Goal: Communication & Community: Answer question/provide support

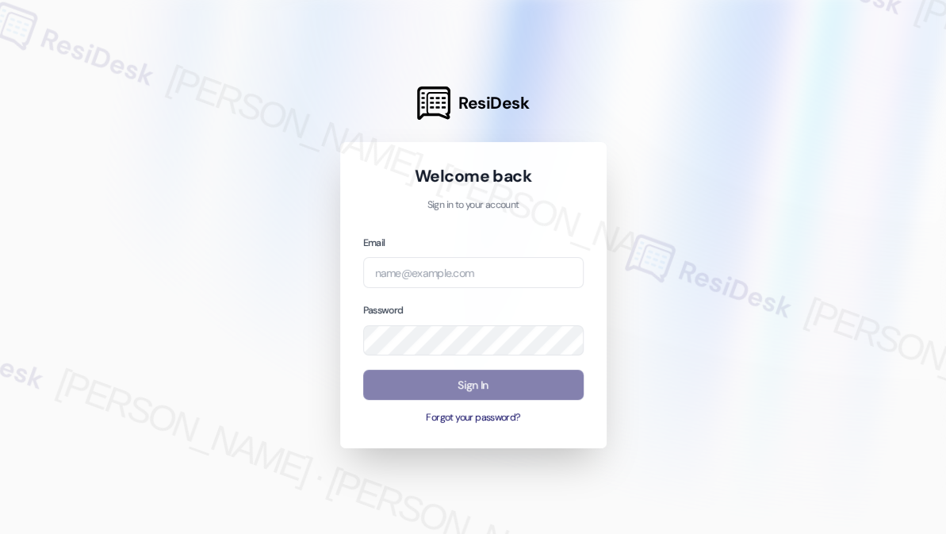
click at [95, 55] on div at bounding box center [473, 267] width 946 height 534
click at [45, 74] on div at bounding box center [473, 267] width 946 height 534
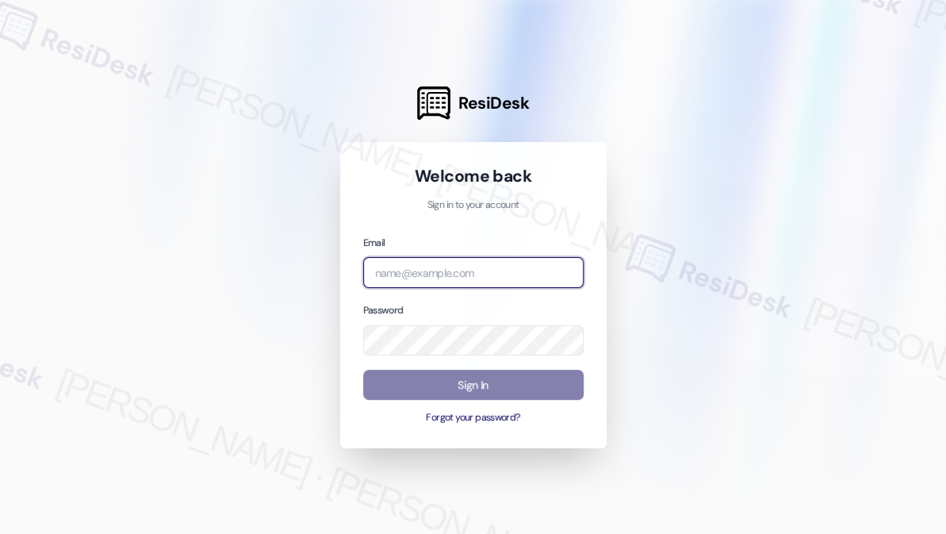
click at [497, 270] on input "email" at bounding box center [473, 272] width 220 height 31
type input "automated-surveys-kcb_aperto-[PERSON_NAME].[PERSON_NAME]@kcb_[DOMAIN_NAME]"
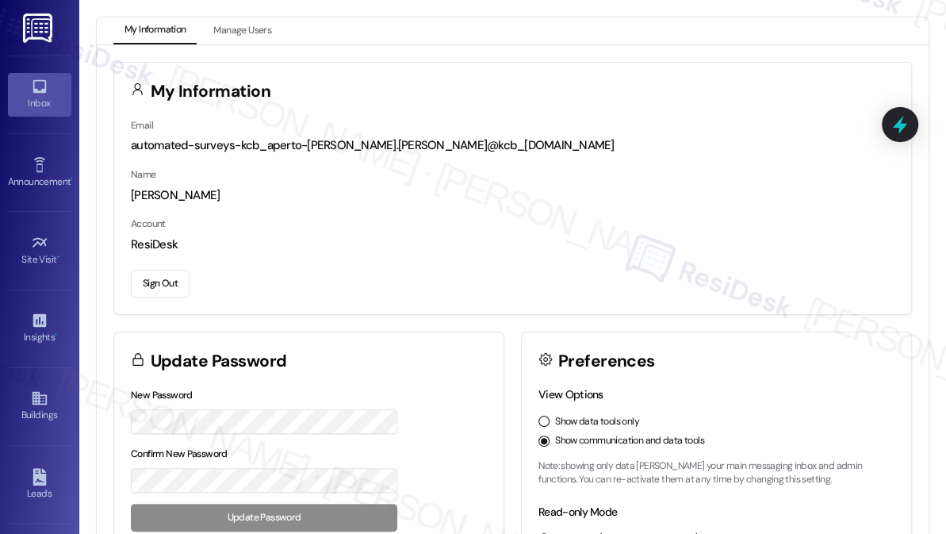
click at [32, 101] on div "Inbox" at bounding box center [39, 103] width 79 height 16
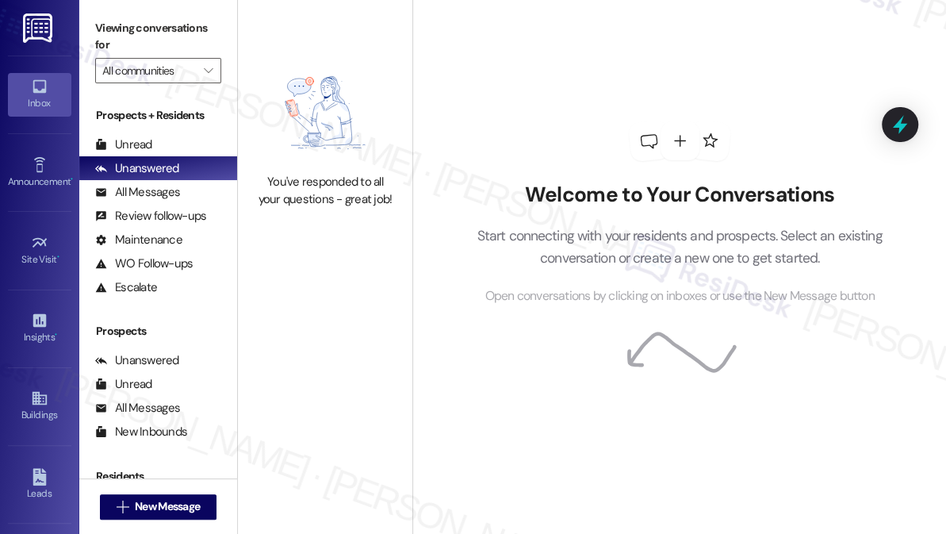
click at [48, 94] on link "Inbox" at bounding box center [39, 94] width 63 height 43
